Goal: Information Seeking & Learning: Check status

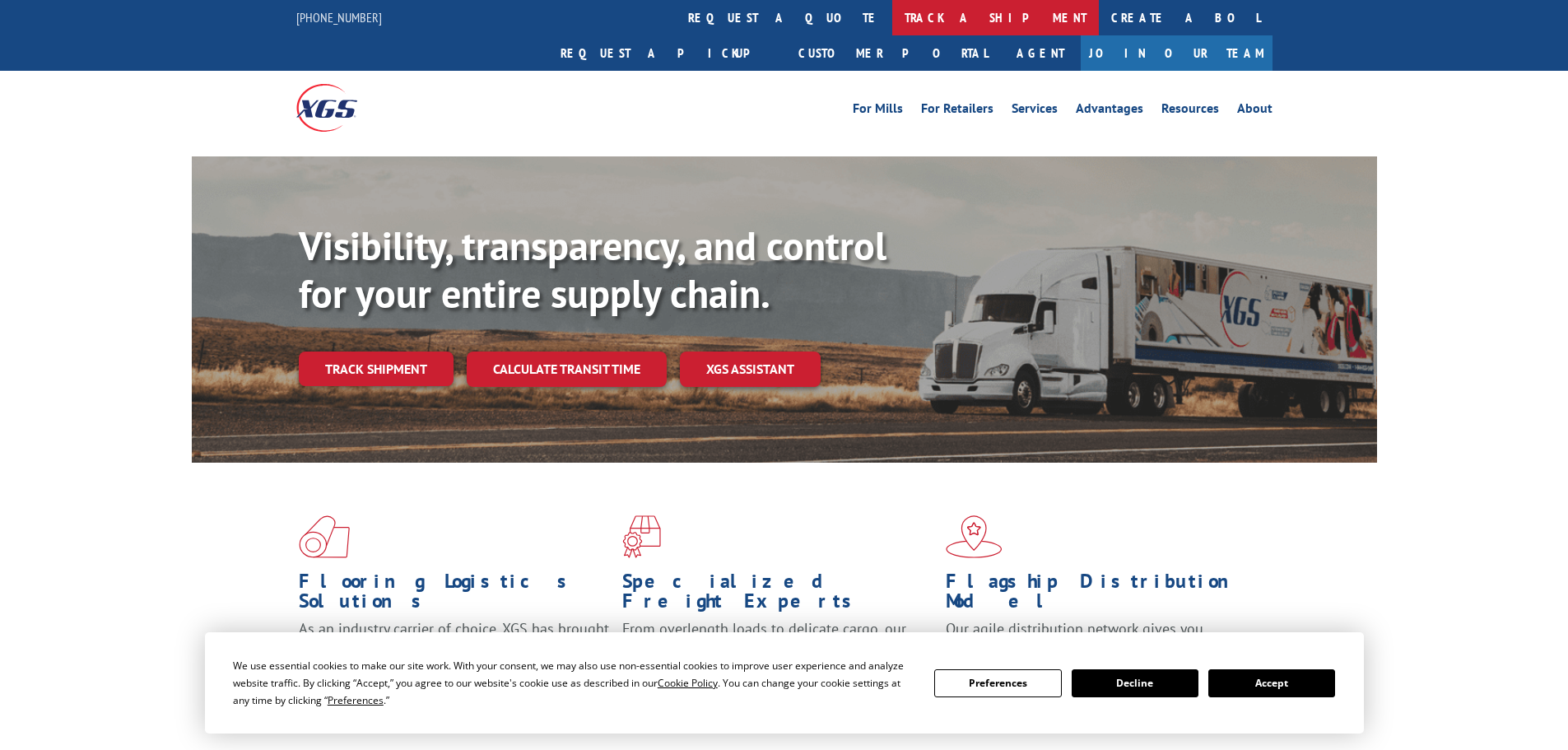
click at [892, 12] on link "track a shipment" at bounding box center [995, 18] width 207 height 35
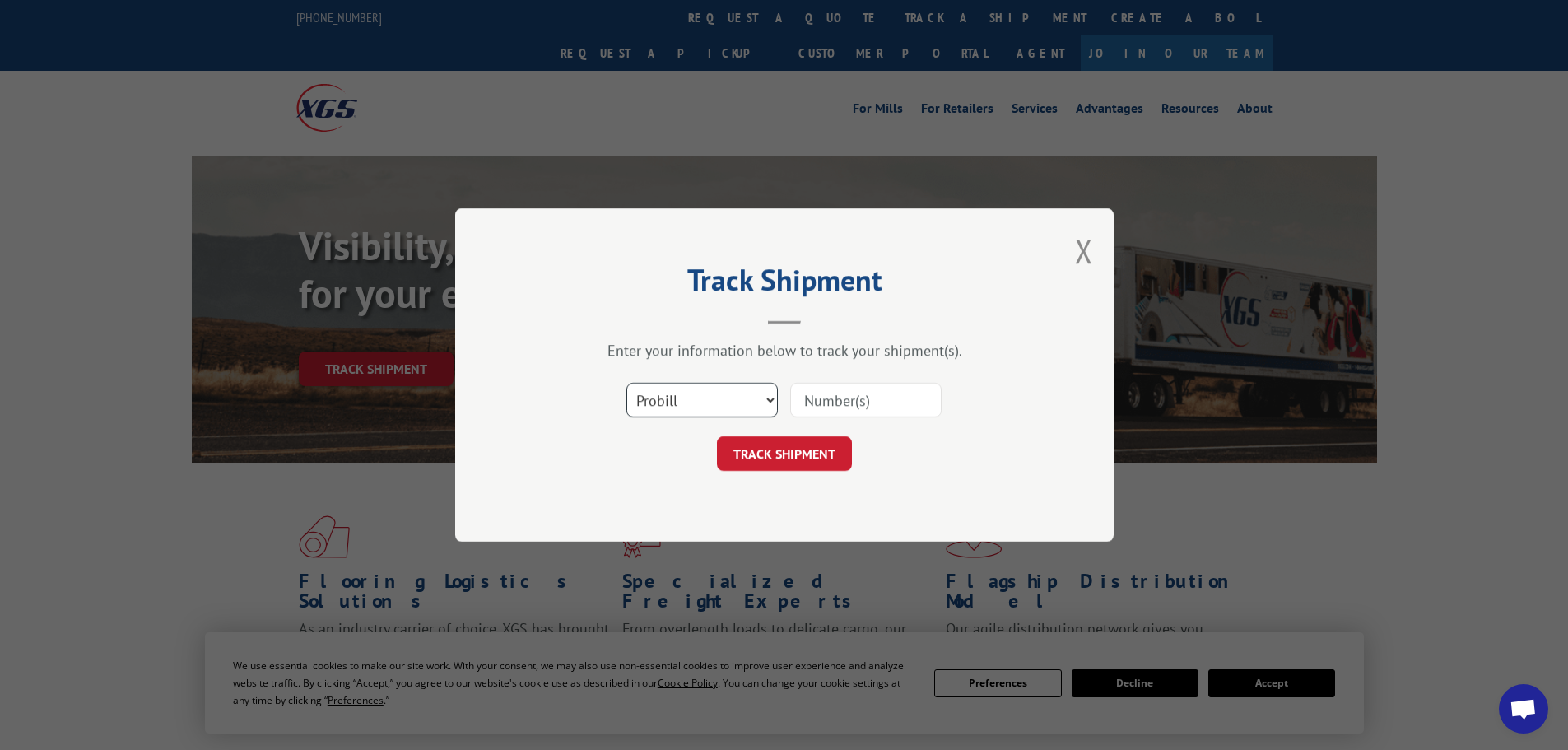
click at [740, 396] on select "Select category... Probill BOL PO" at bounding box center [702, 400] width 152 height 34
select select "po"
click at [627, 383] on select "Select category... Probill BOL PO" at bounding box center [702, 400] width 152 height 34
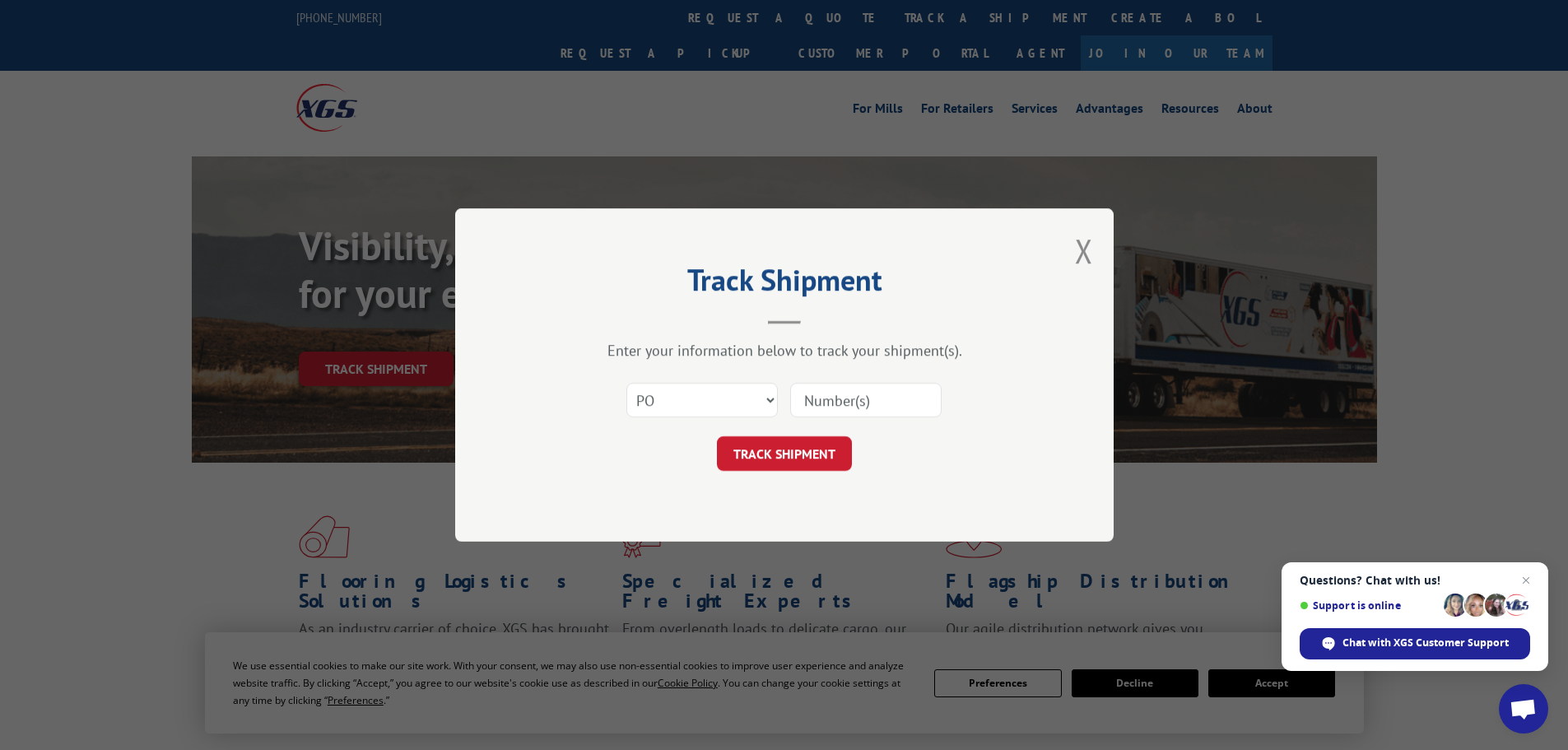
click at [829, 397] on input at bounding box center [865, 400] width 152 height 34
paste input "26531932"
type input "26531932"
click button "TRACK SHIPMENT" at bounding box center [784, 453] width 135 height 34
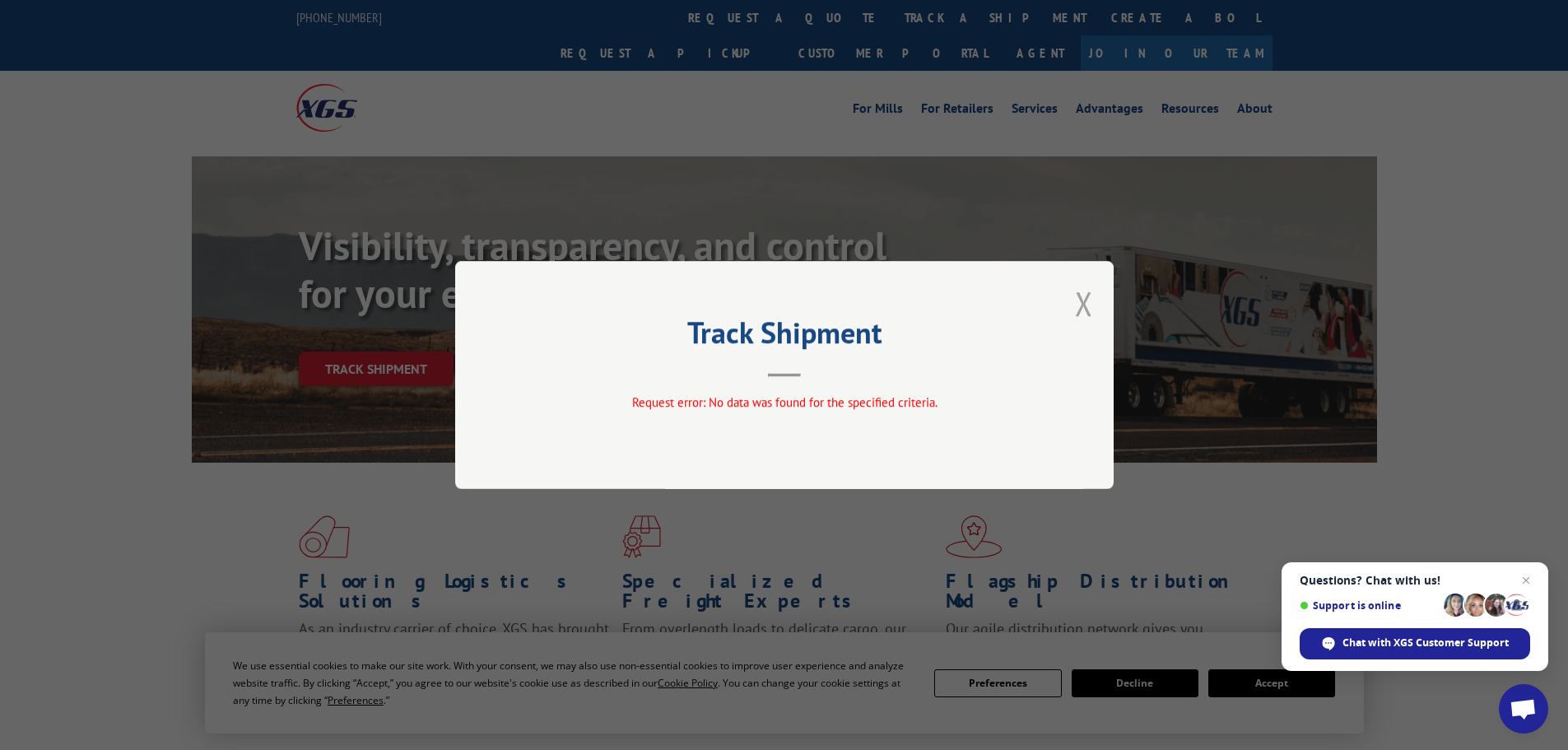
click at [1085, 310] on button "Close modal" at bounding box center [1084, 303] width 18 height 44
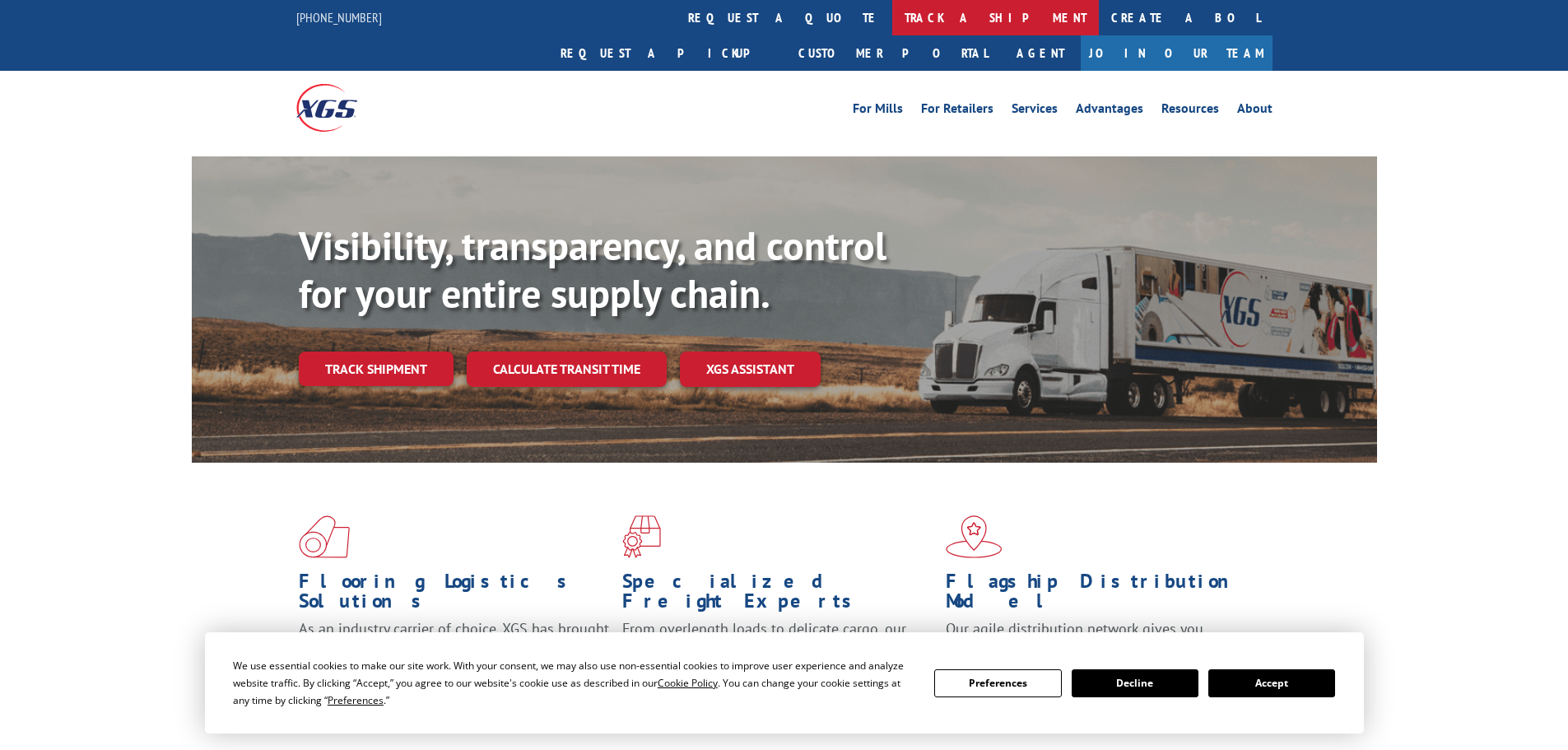
click at [892, 17] on link "track a shipment" at bounding box center [995, 18] width 207 height 35
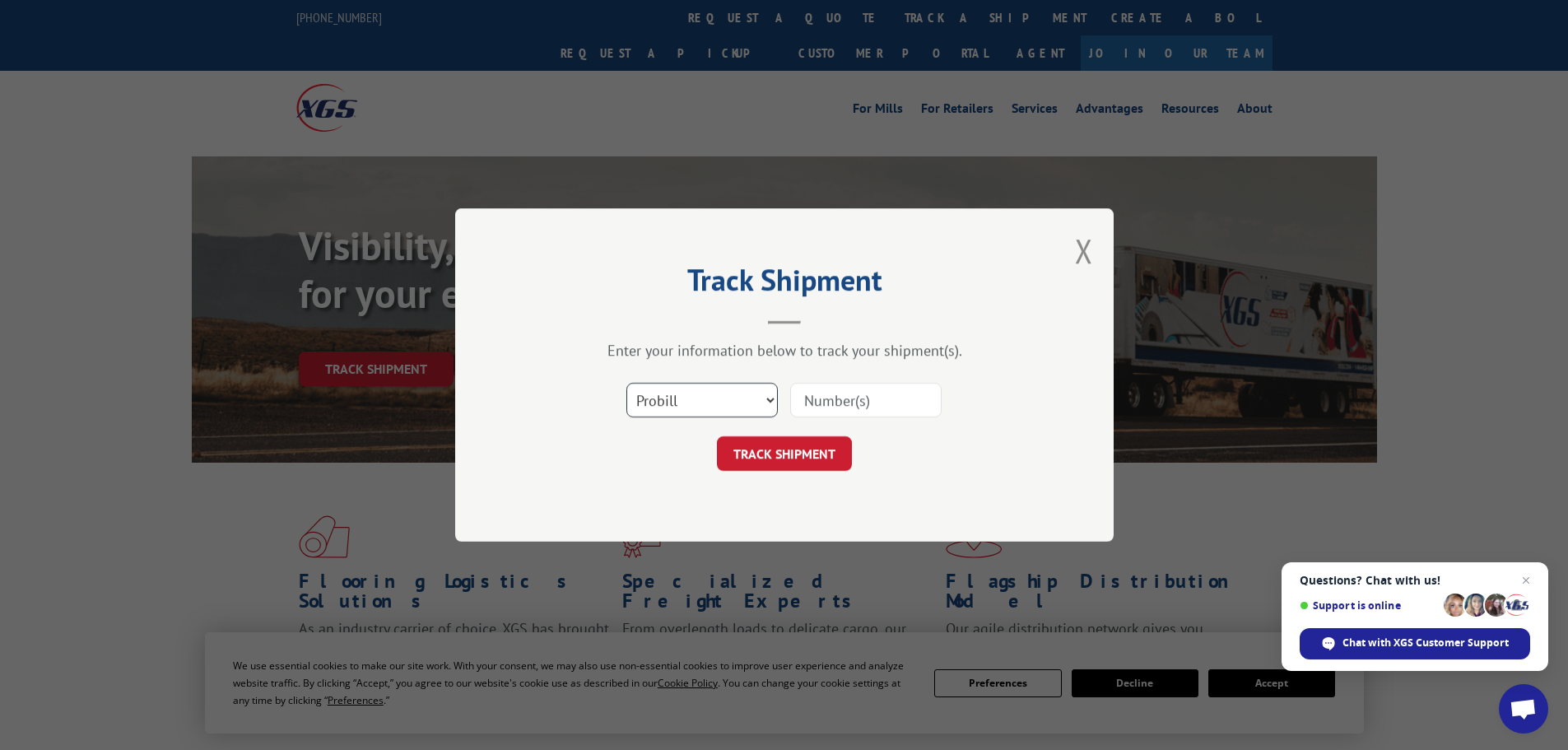
click at [703, 413] on select "Select category... Probill BOL PO" at bounding box center [702, 400] width 152 height 34
select select "po"
click at [627, 383] on select "Select category... Probill BOL PO" at bounding box center [702, 400] width 152 height 34
click at [836, 405] on input at bounding box center [865, 400] width 152 height 34
paste input "26531783"
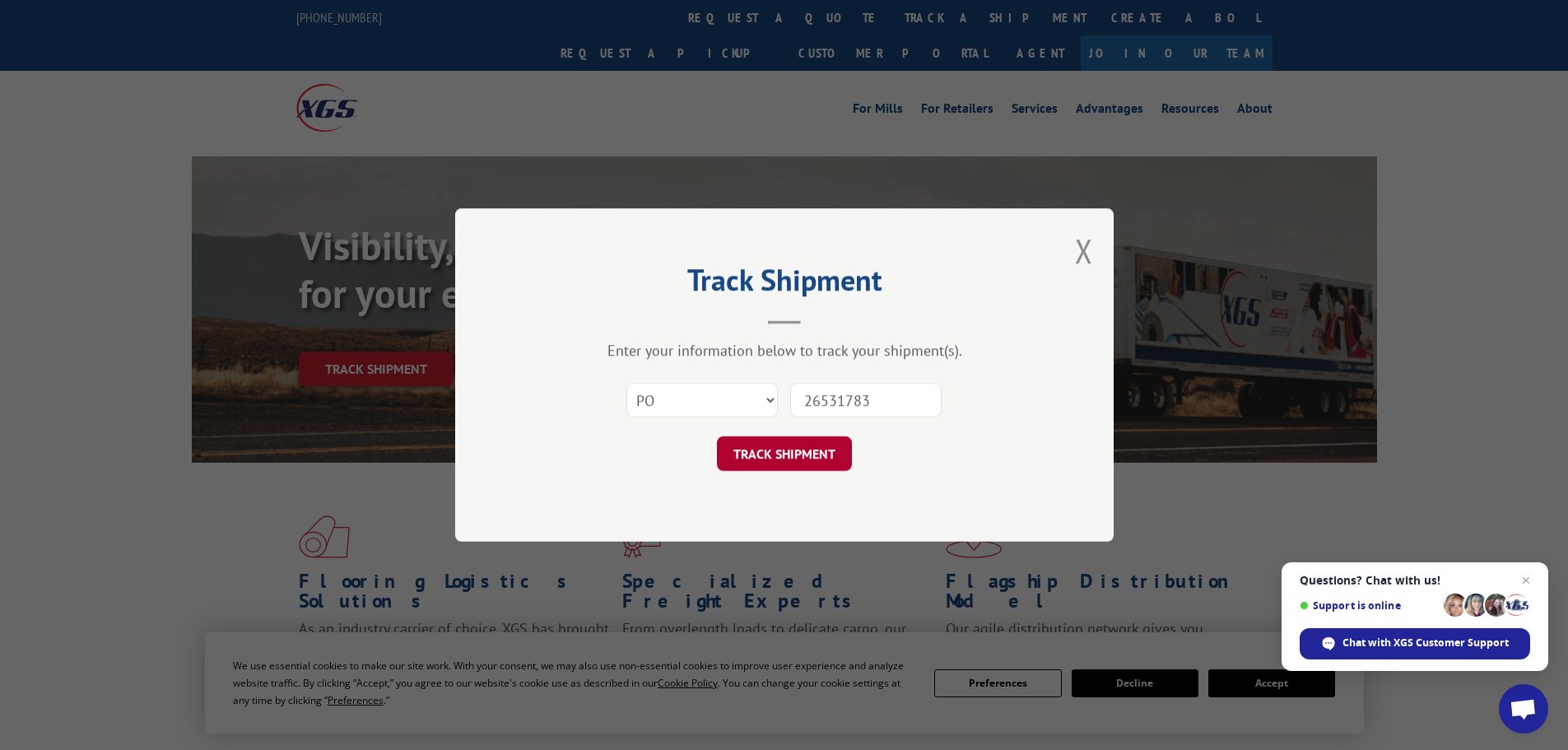
type input "26531783"
click at [838, 460] on button "TRACK SHIPMENT" at bounding box center [784, 453] width 135 height 34
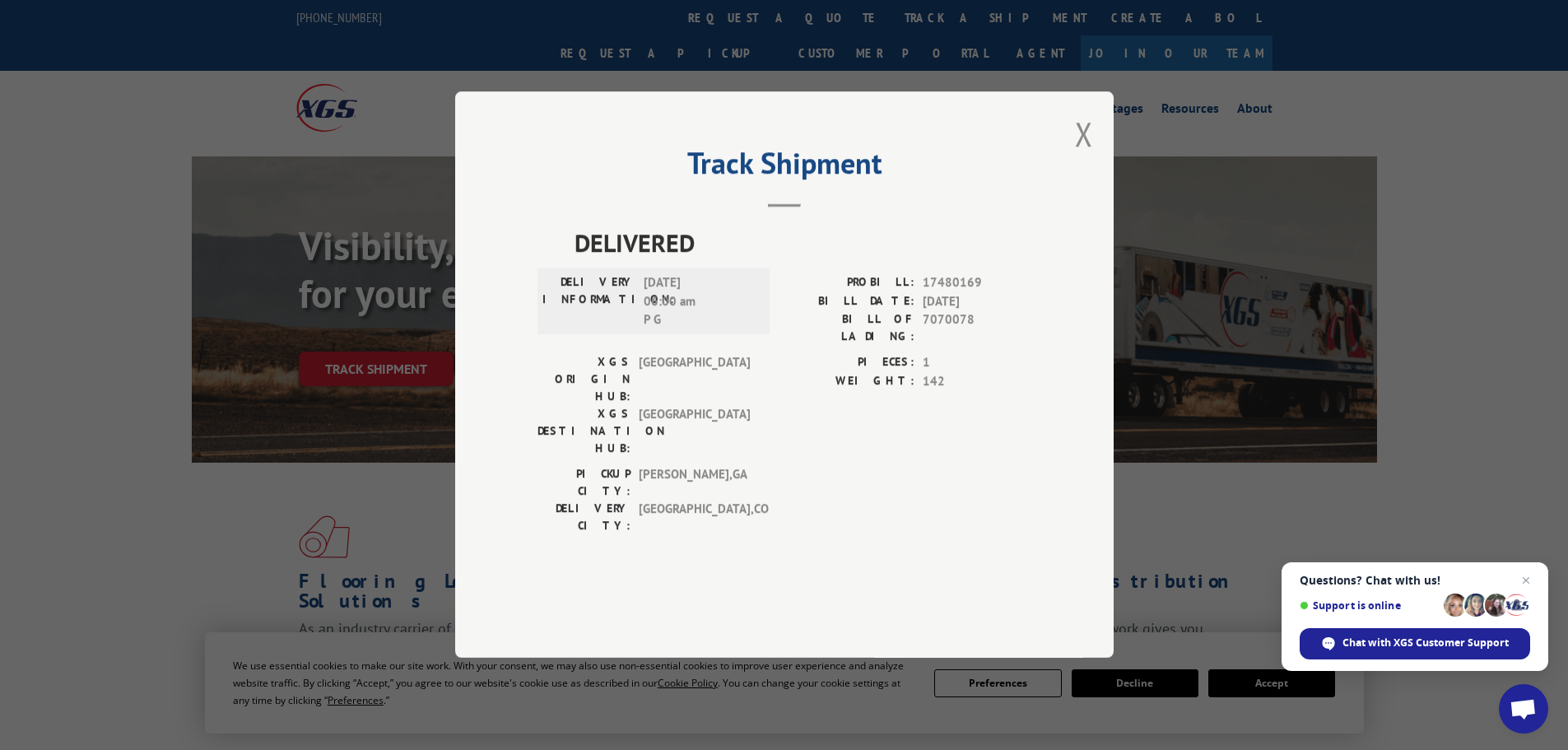
click at [1075, 174] on div "Track Shipment DELIVERED DELIVERY INFORMATION: 10/14/2025 06:00 am P G PROBILL:…" at bounding box center [784, 375] width 658 height 566
click at [1091, 156] on button "Close modal" at bounding box center [1084, 134] width 18 height 44
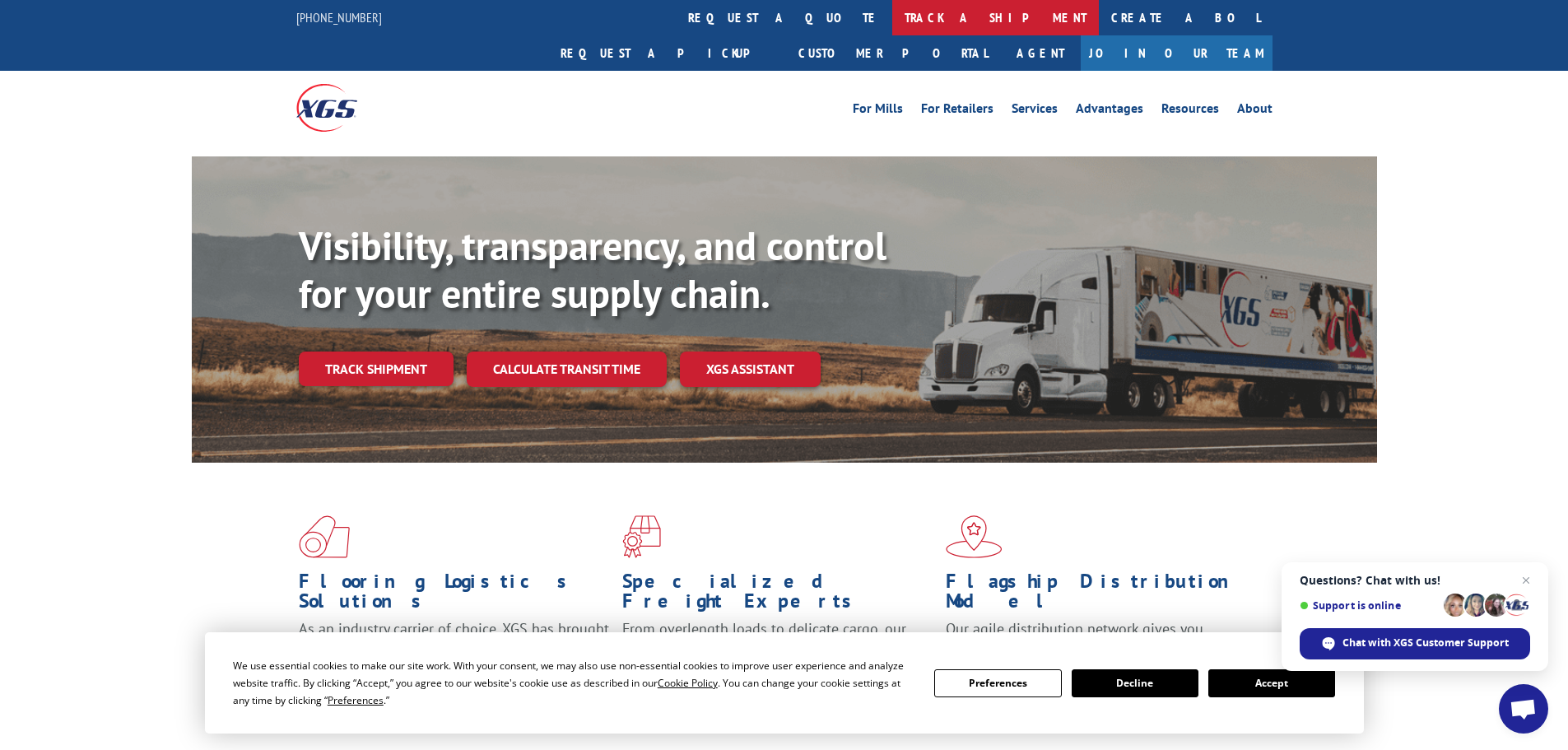
click at [892, 25] on link "track a shipment" at bounding box center [995, 18] width 207 height 35
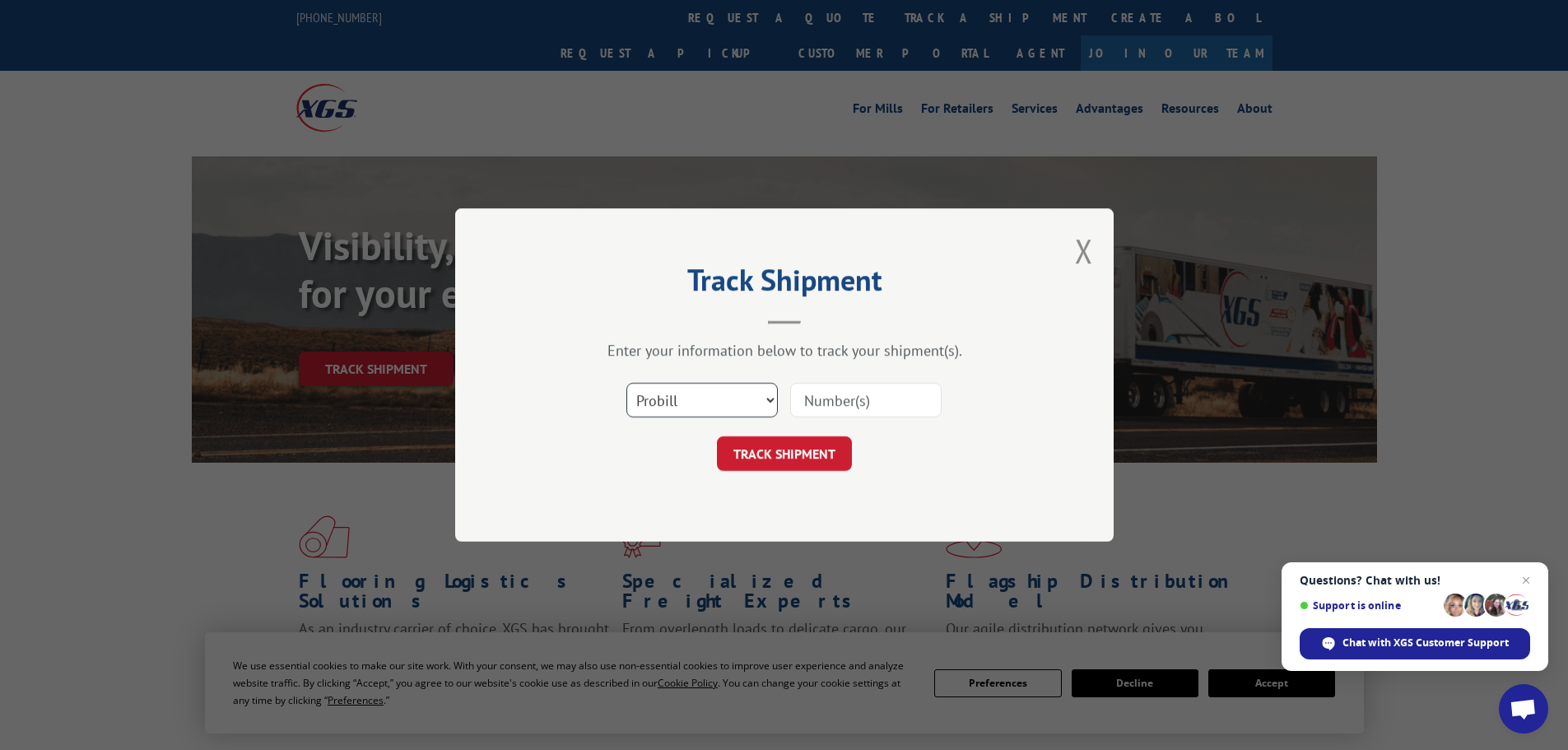
drag, startPoint x: 729, startPoint y: 400, endPoint x: 728, endPoint y: 413, distance: 13.0
click at [729, 400] on select "Select category... Probill BOL PO" at bounding box center [702, 400] width 152 height 34
select select "po"
click at [627, 383] on select "Select category... Probill BOL PO" at bounding box center [702, 400] width 152 height 34
click at [841, 399] on input at bounding box center [865, 400] width 152 height 34
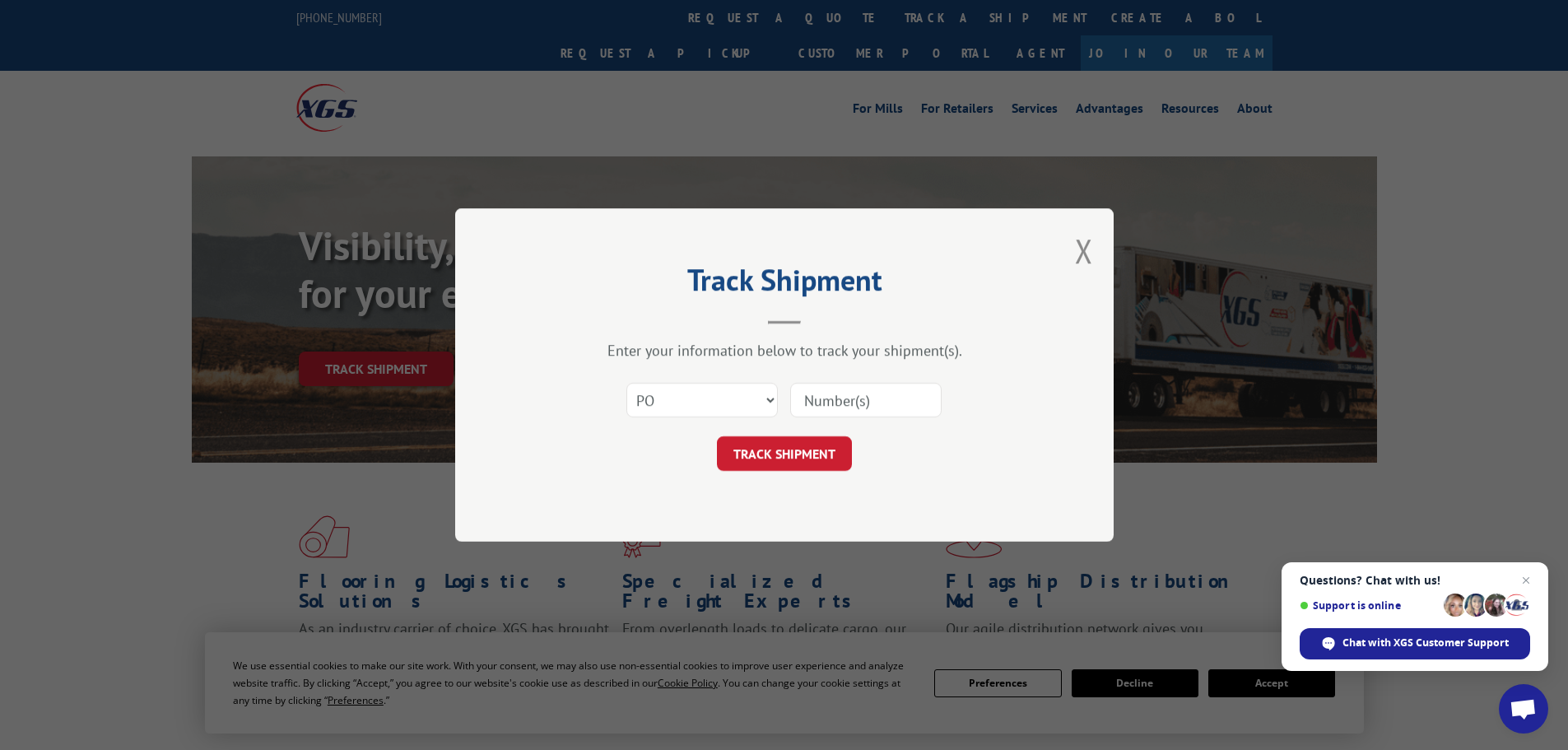
paste input "26531789"
type input "26531789"
click at [810, 450] on button "TRACK SHIPMENT" at bounding box center [784, 453] width 135 height 34
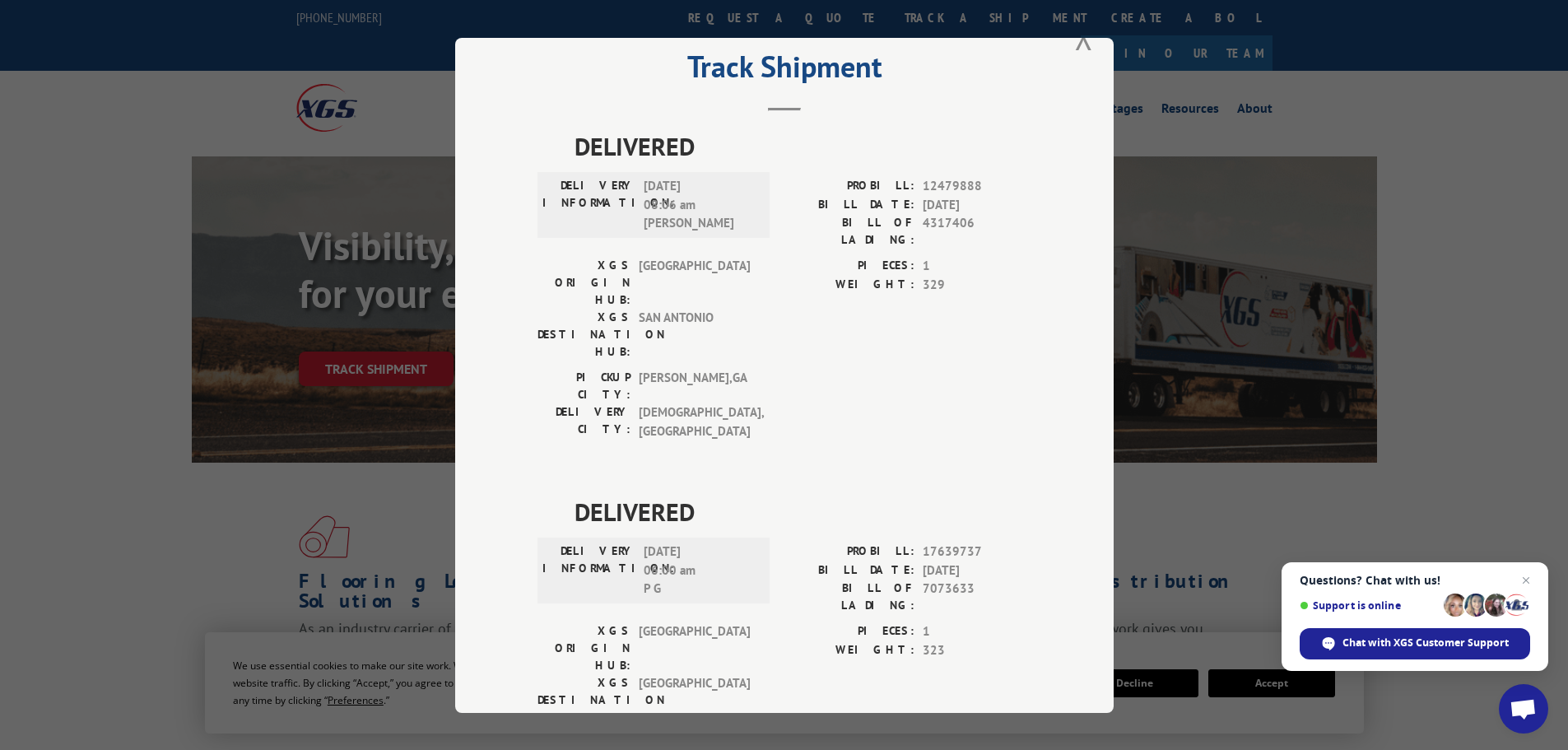
scroll to position [67, 0]
